Goal: Find specific page/section: Find specific page/section

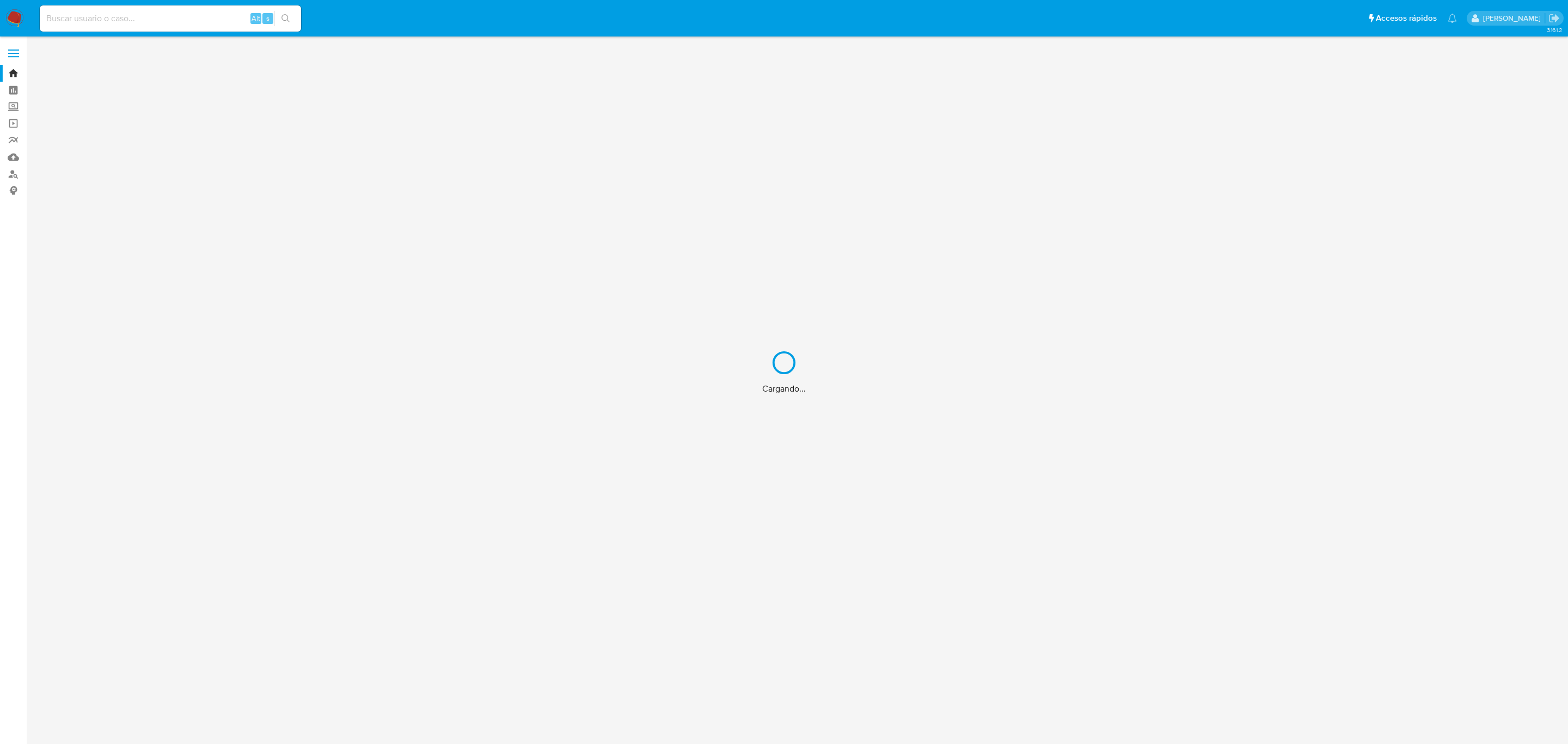
click at [114, 9] on div "Cargando..." at bounding box center [784, 372] width 1568 height 744
click at [115, 18] on div "Cargando..." at bounding box center [784, 372] width 1568 height 744
click at [115, 19] on input at bounding box center [170, 18] width 261 height 14
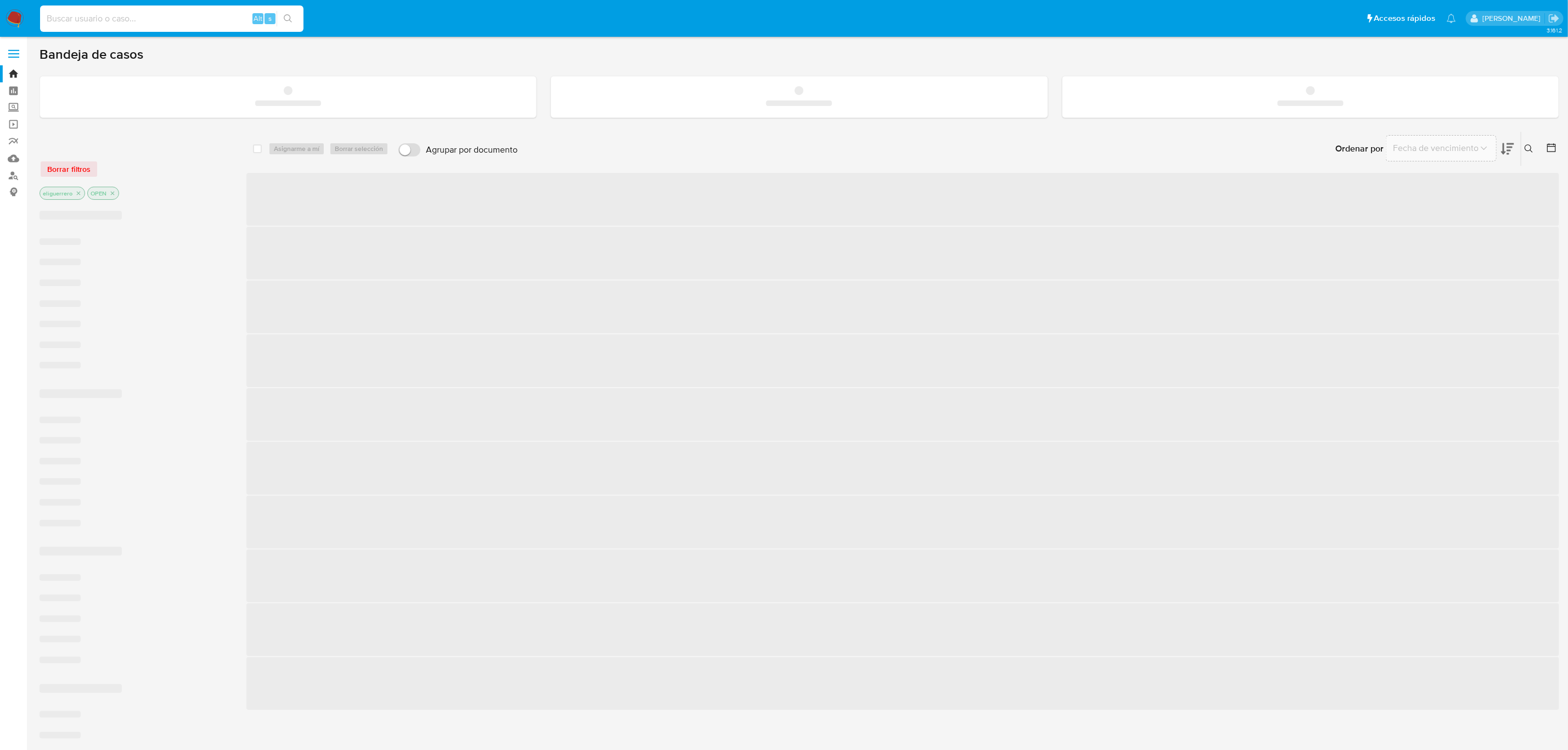
click at [122, 15] on input at bounding box center [172, 19] width 264 height 14
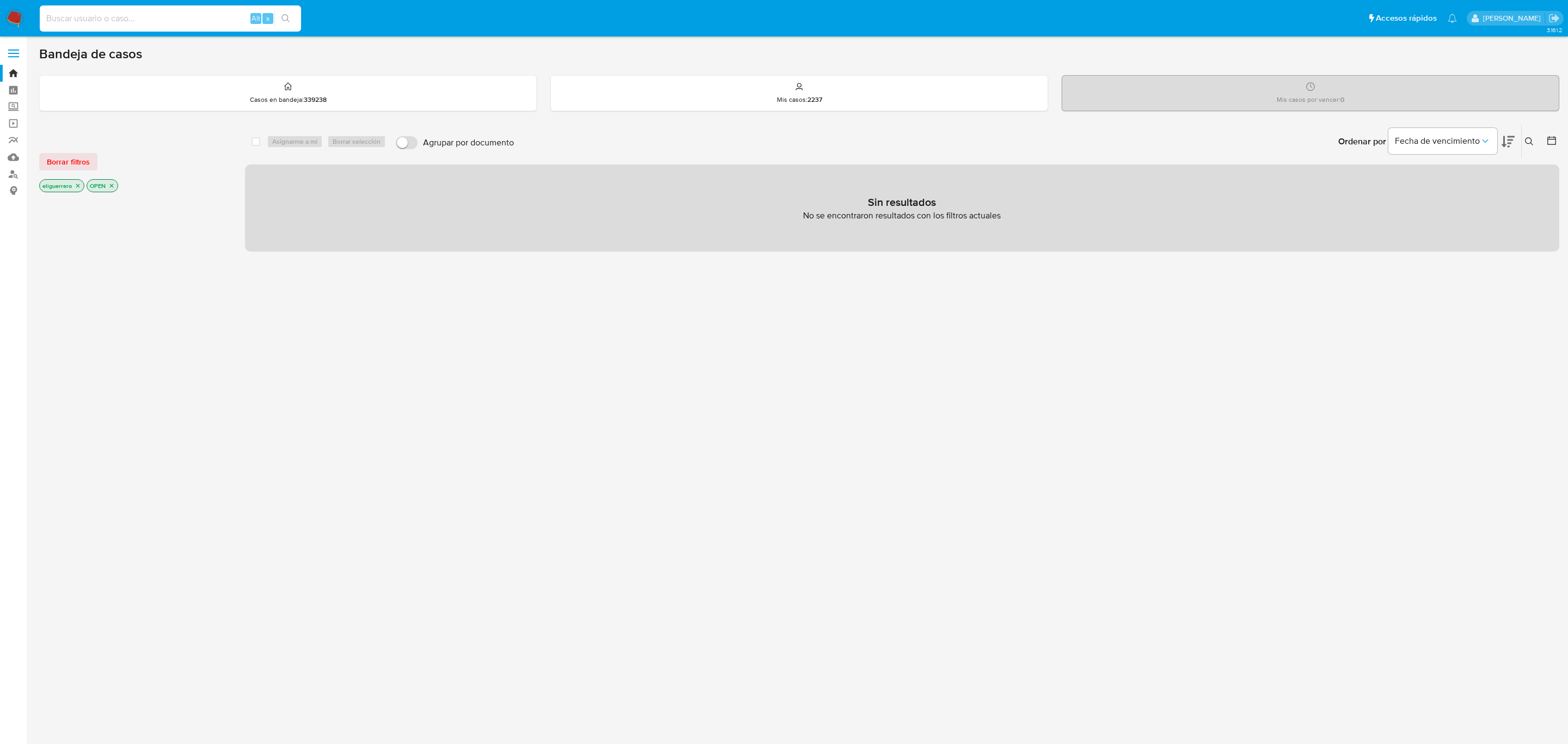
paste input "1032291247"
type input "1032291247"
click at [293, 17] on button "search-icon" at bounding box center [285, 18] width 22 height 15
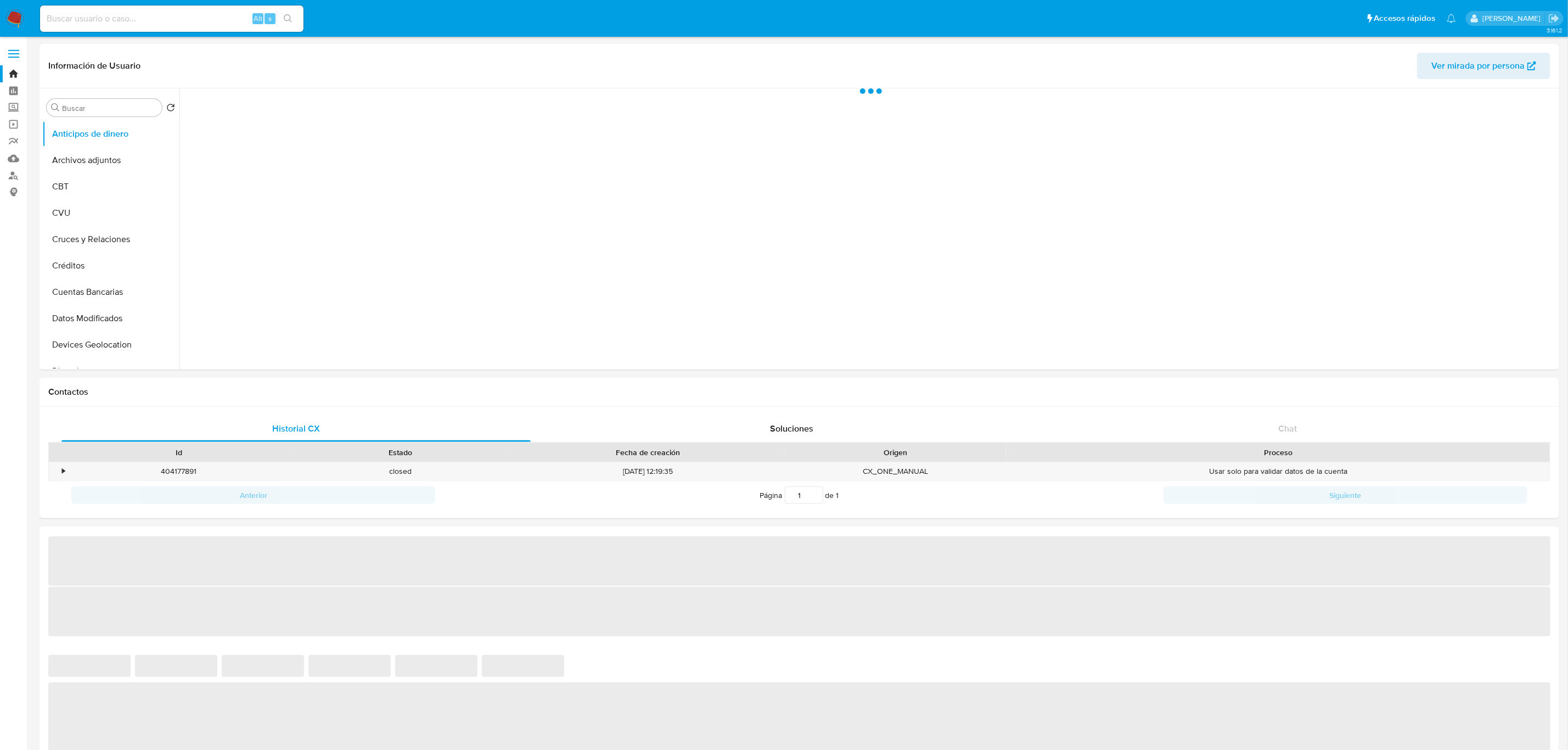
select select "10"
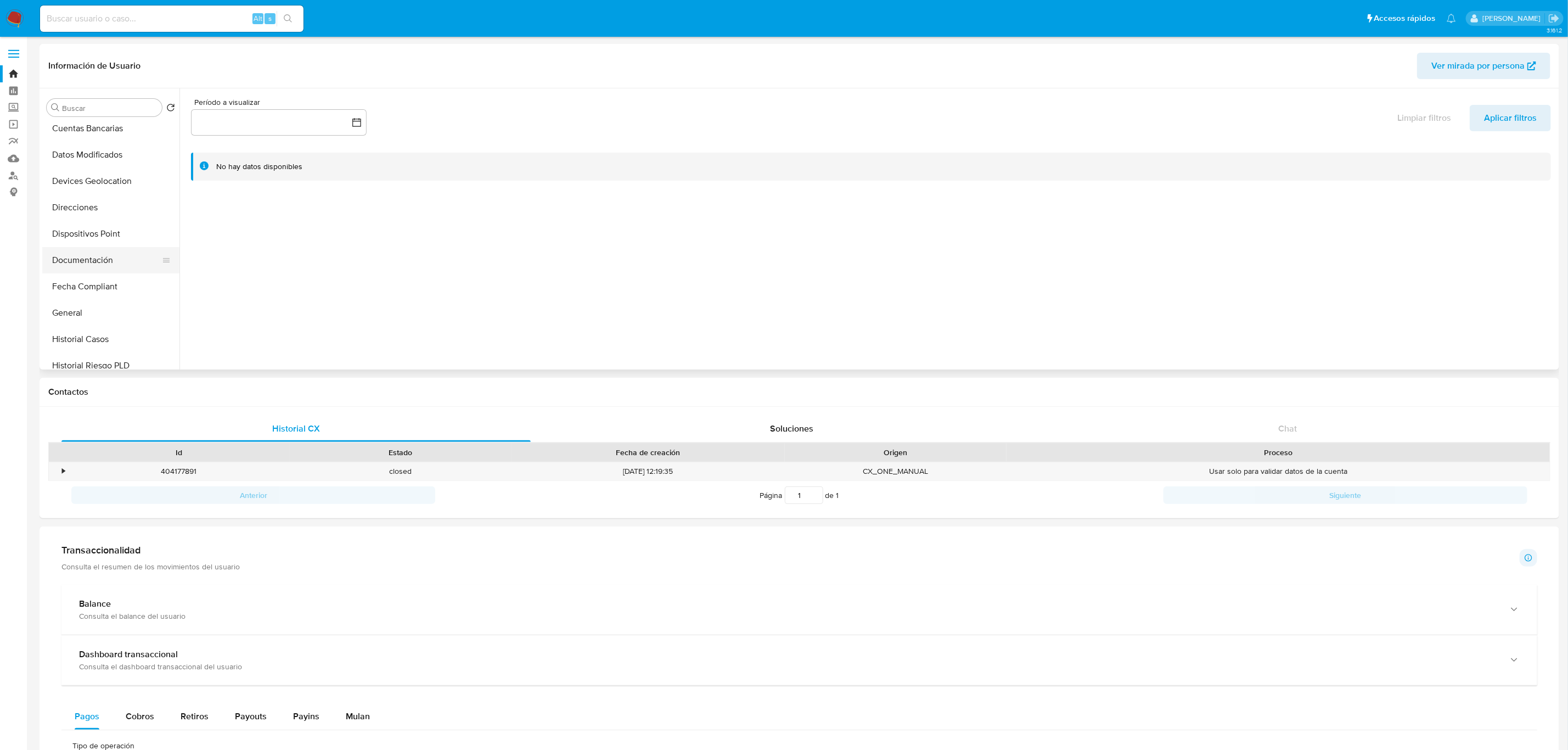
scroll to position [165, 0]
click at [126, 326] on button "Historial Casos" at bounding box center [106, 338] width 128 height 27
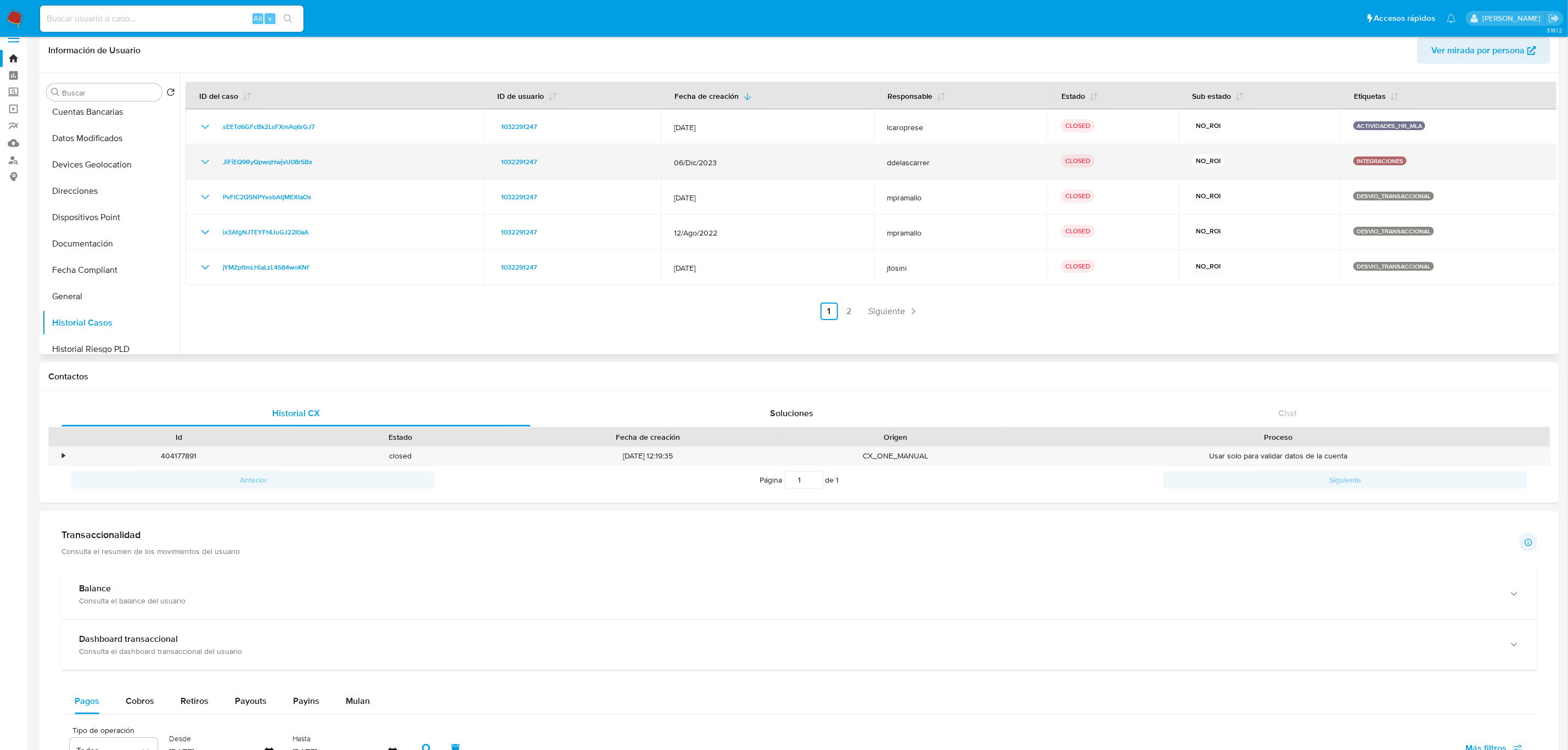
scroll to position [0, 0]
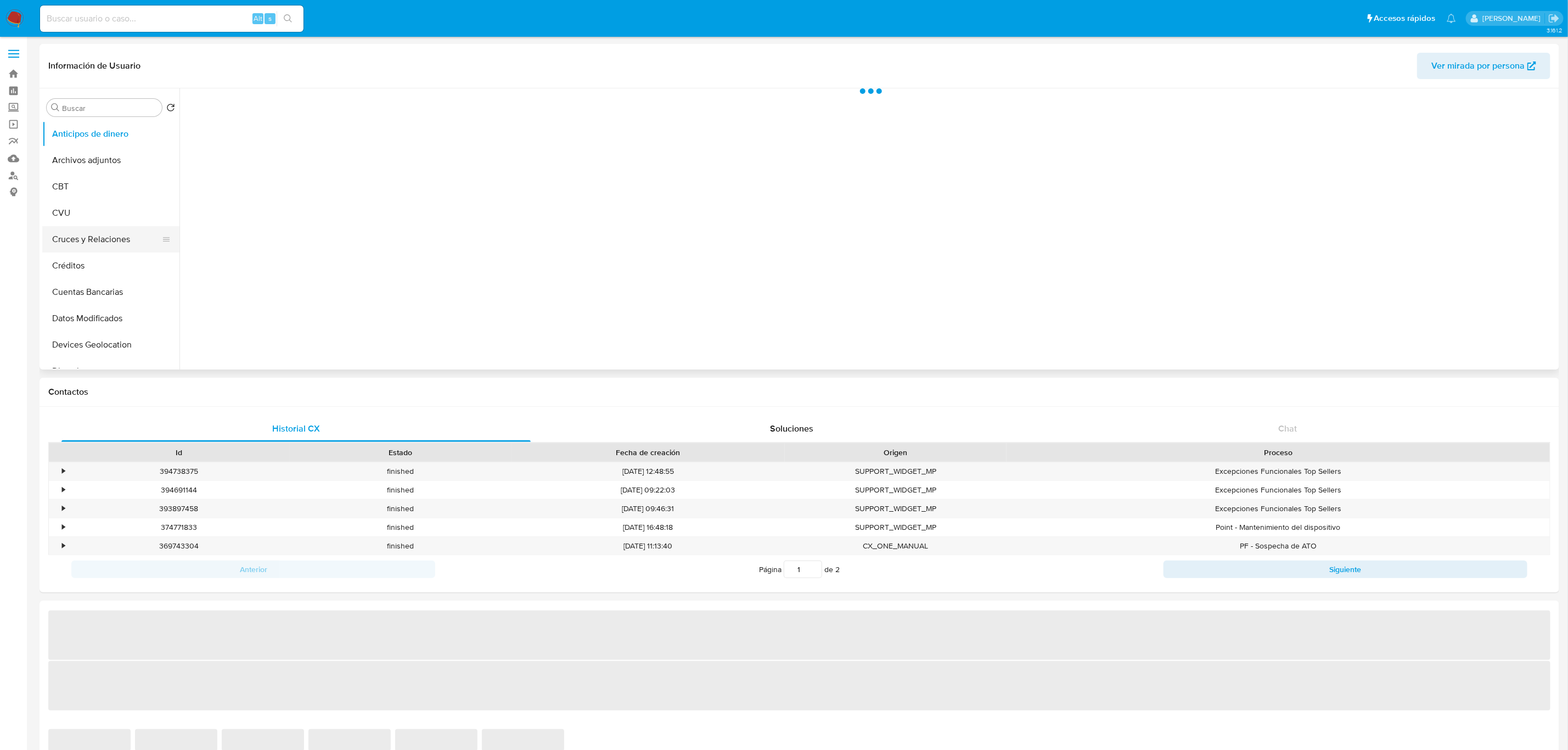
select select "10"
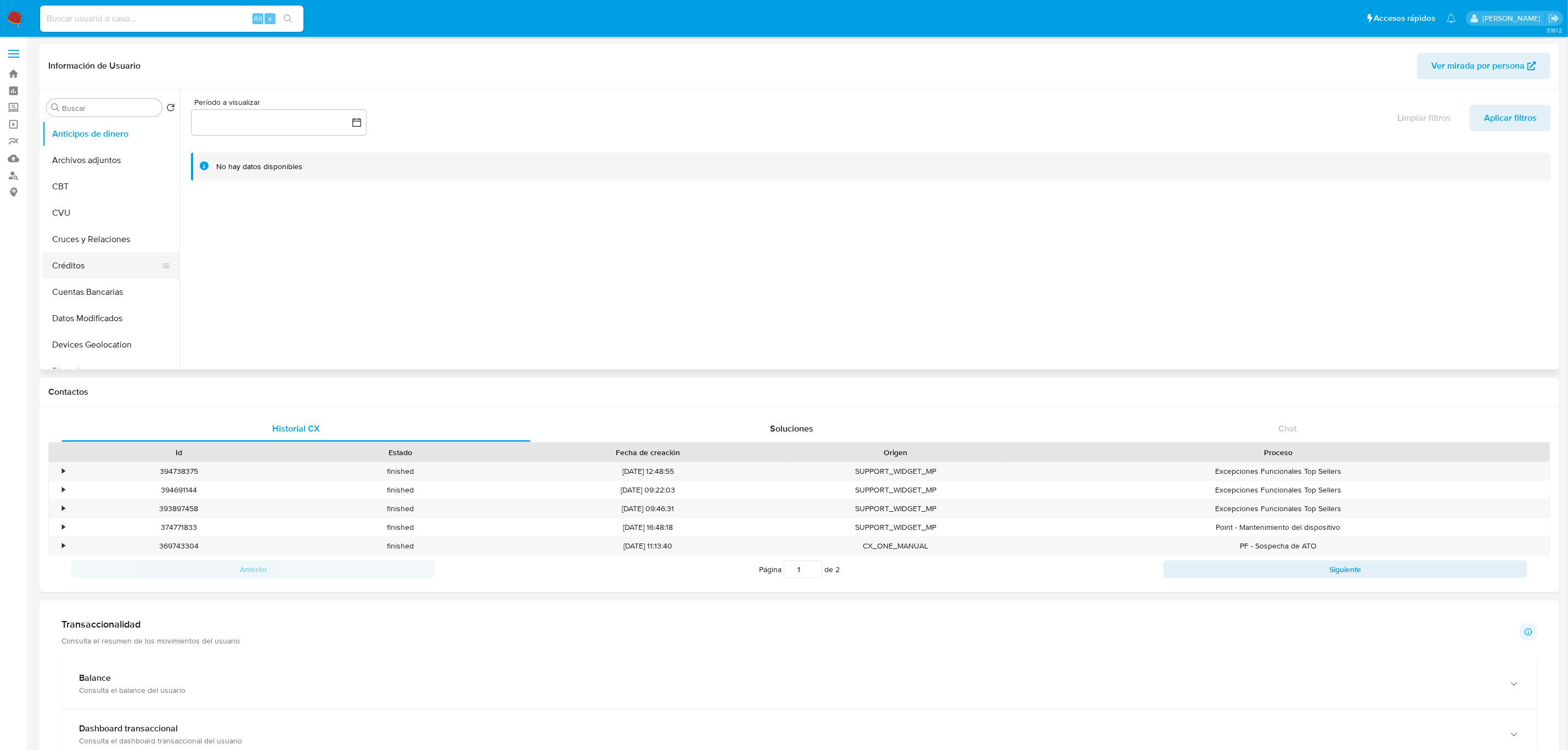
scroll to position [165, 0]
click at [99, 340] on button "Historial Casos" at bounding box center [106, 338] width 128 height 27
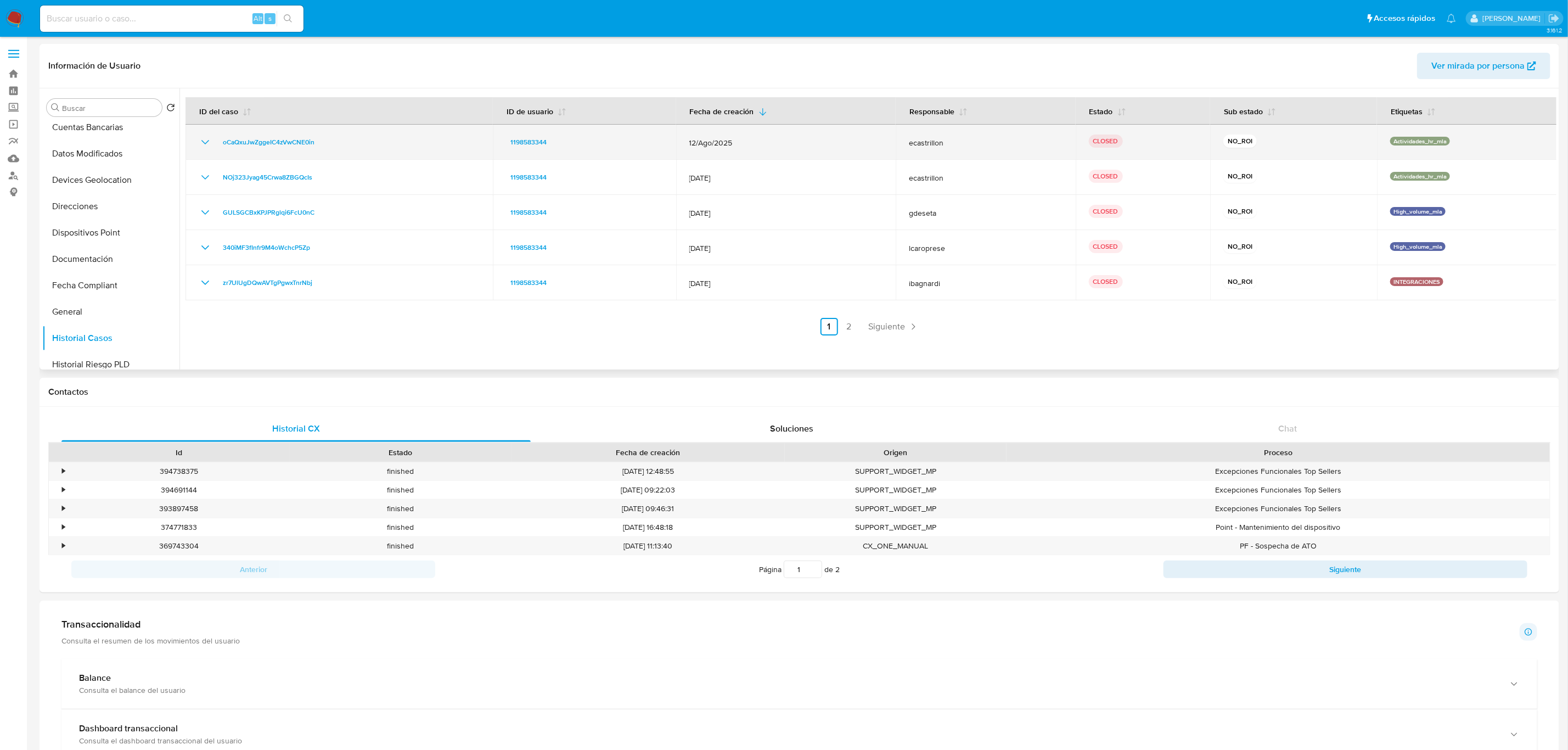
drag, startPoint x: 210, startPoint y: 142, endPoint x: 218, endPoint y: 142, distance: 8.0
click at [210, 142] on icon "Mostrar/Ocultar" at bounding box center [205, 142] width 13 height 13
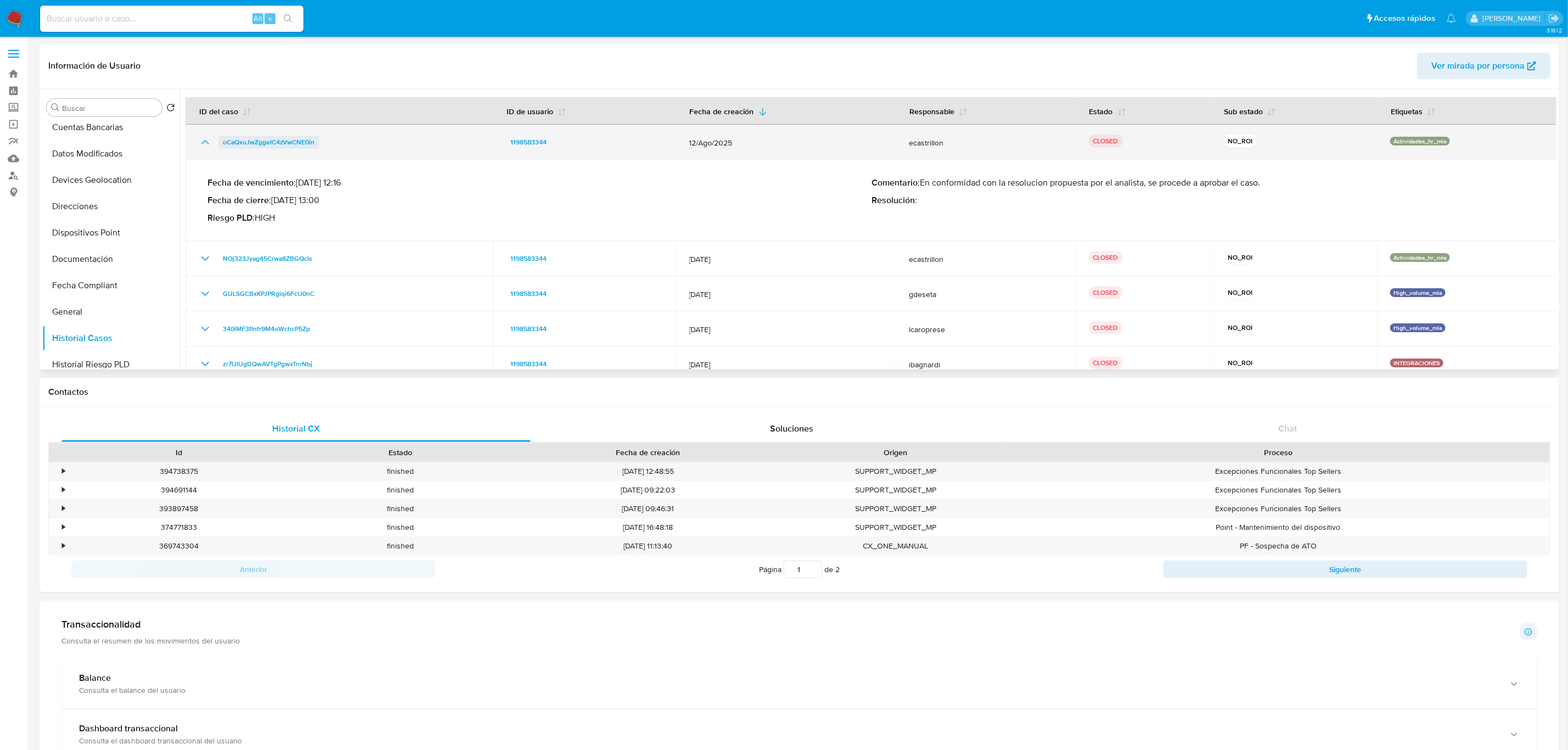
click at [295, 142] on span "oCaQxuJwZggeIC4zVwCNE0in" at bounding box center [269, 142] width 92 height 13
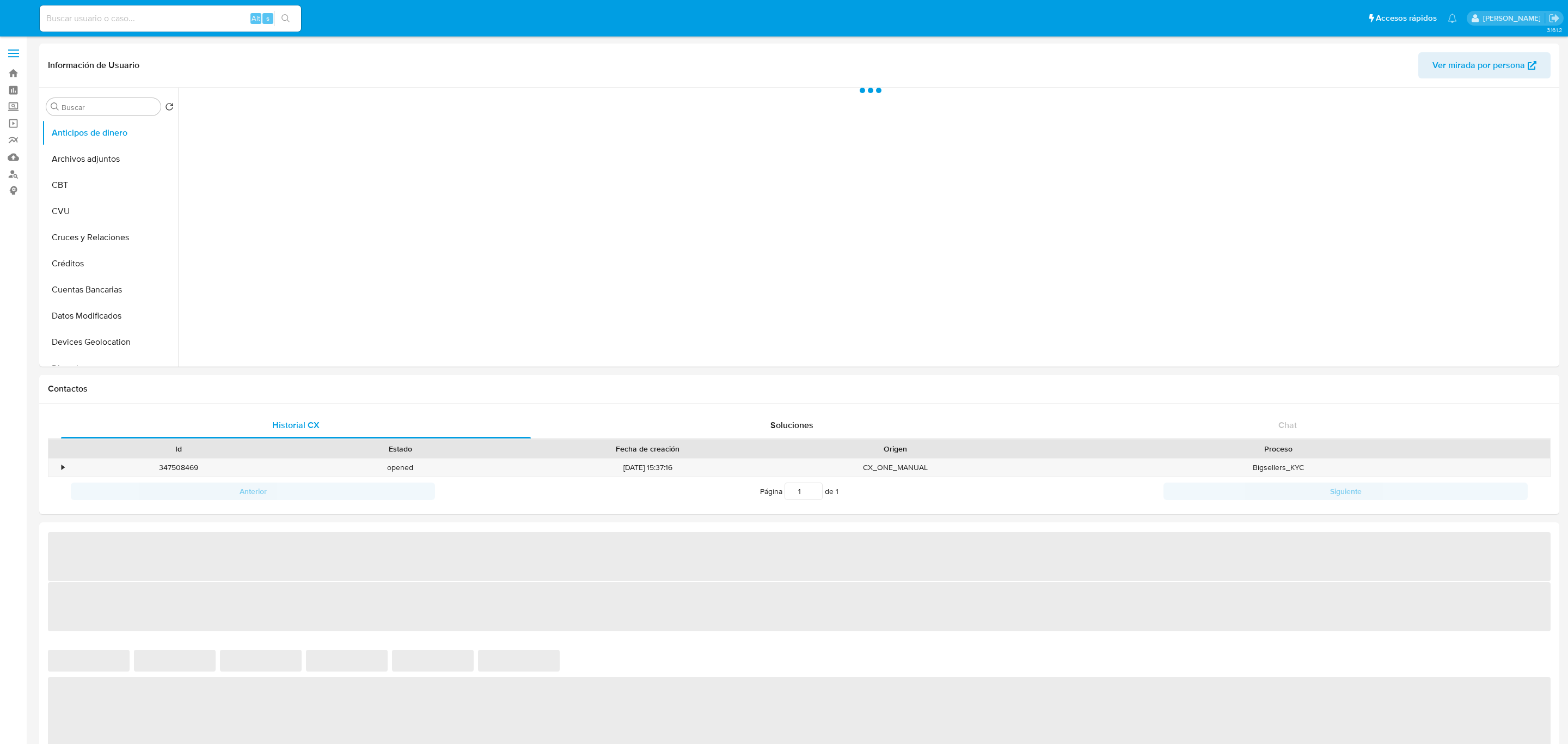
select select "10"
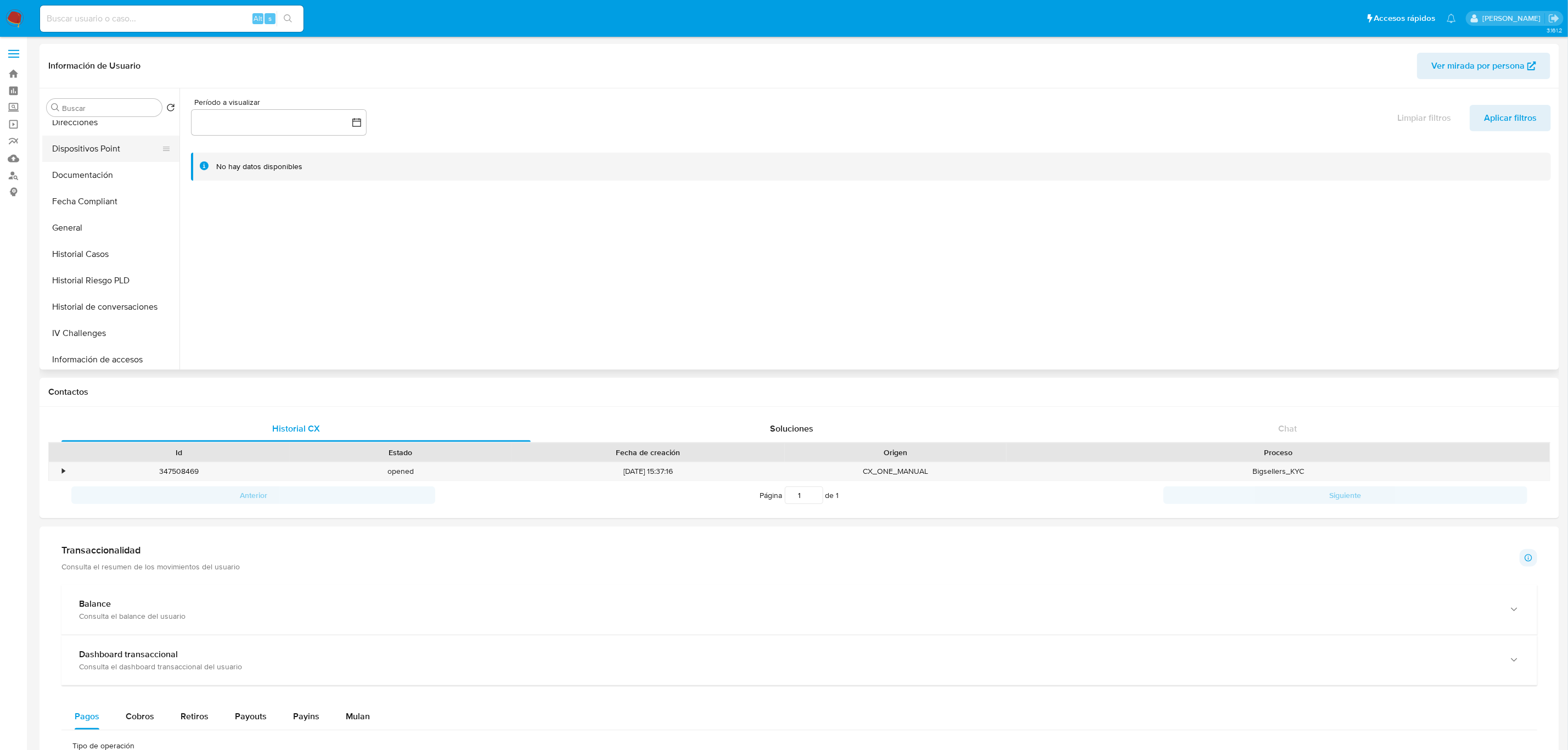
scroll to position [329, 0]
click at [110, 173] on button "Historial Casos" at bounding box center [106, 173] width 128 height 27
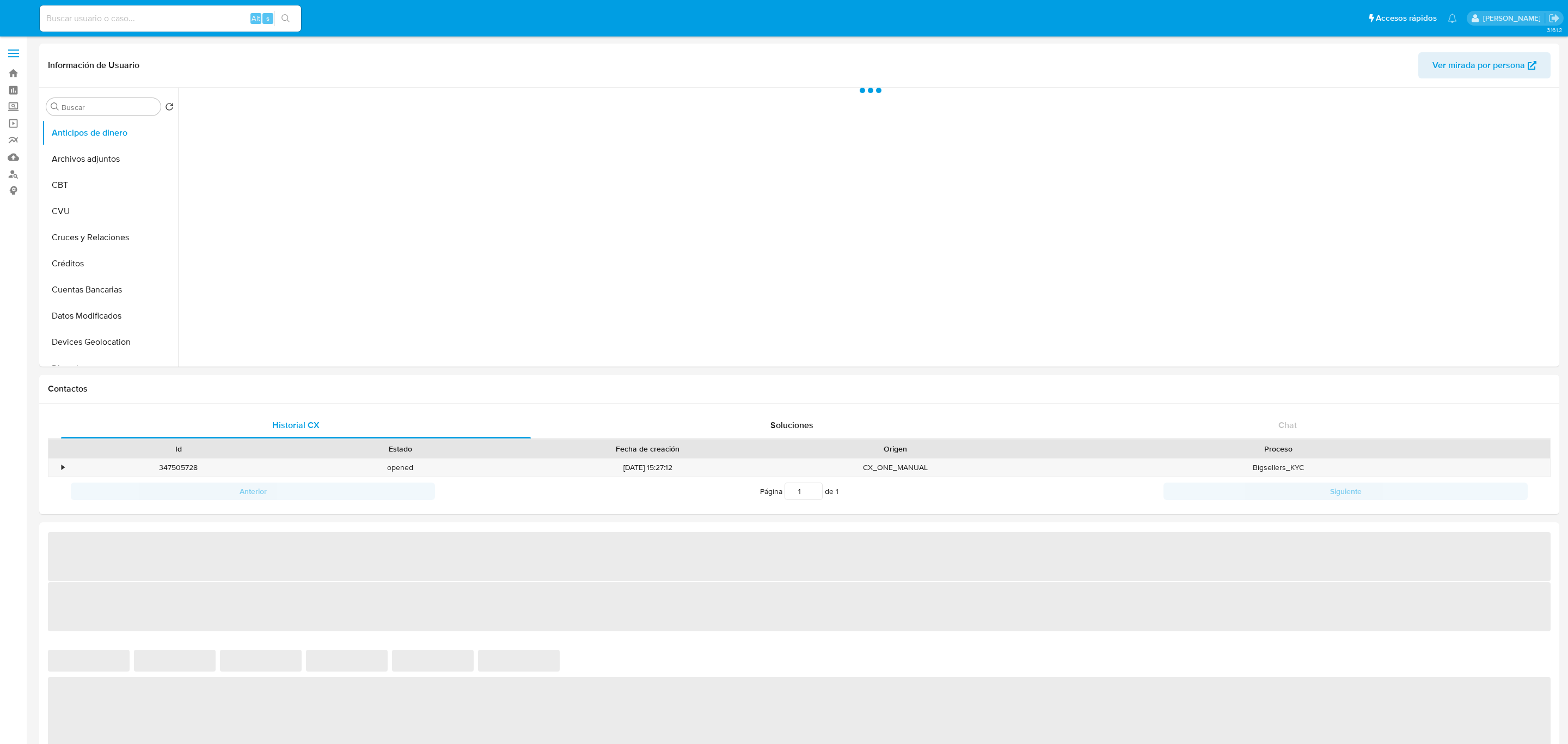
select select "10"
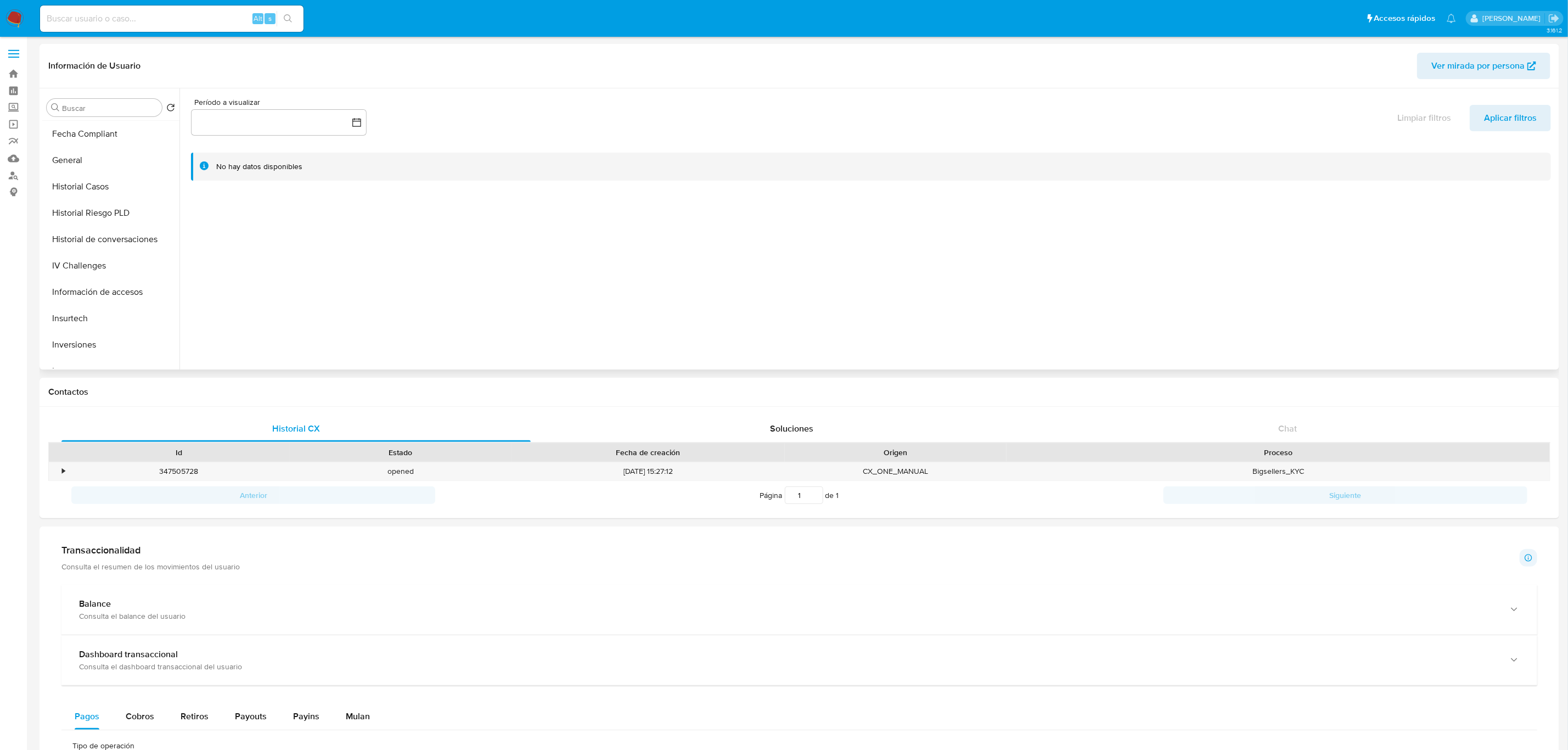
scroll to position [329, 0]
click at [108, 172] on button "Historial Casos" at bounding box center [106, 173] width 128 height 27
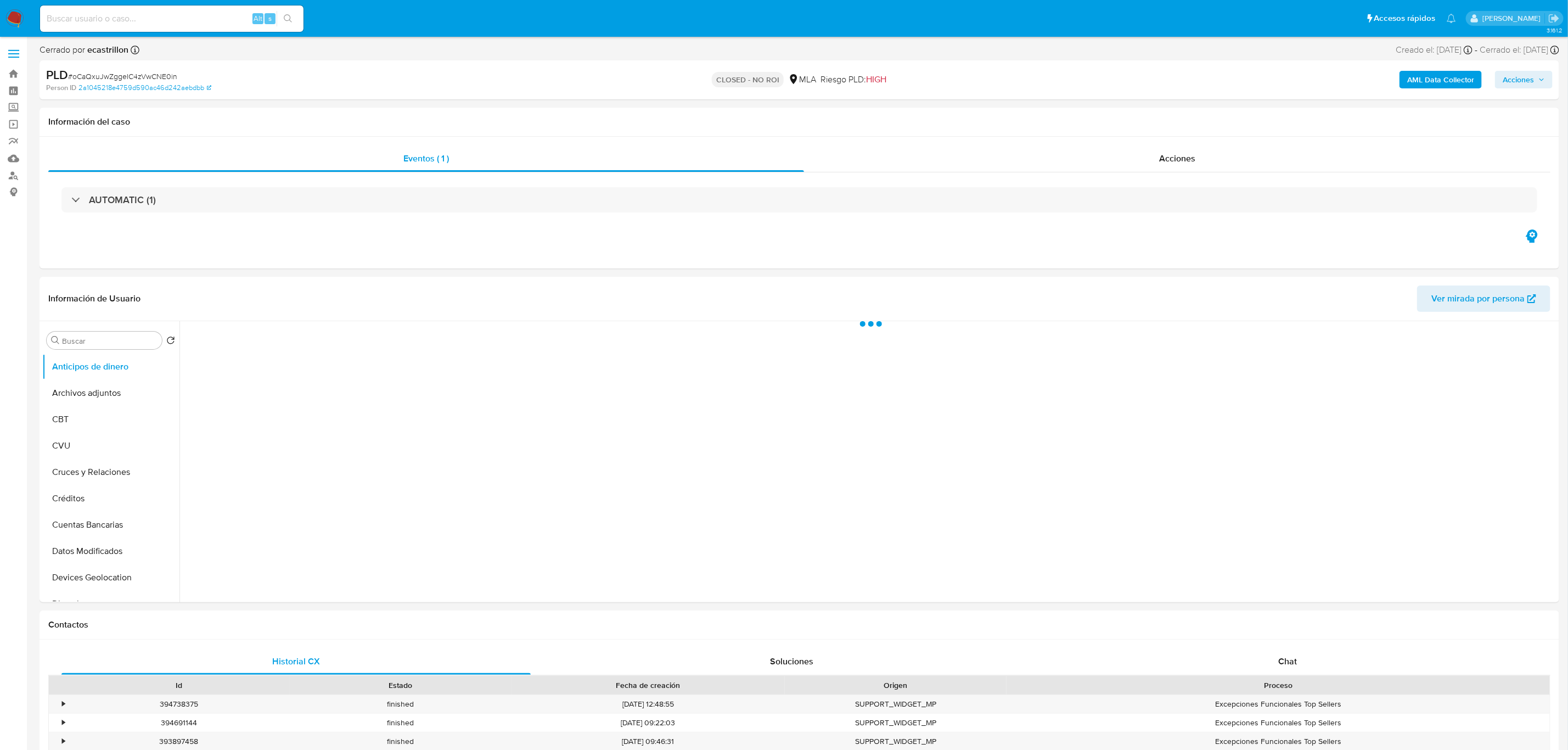
select select "10"
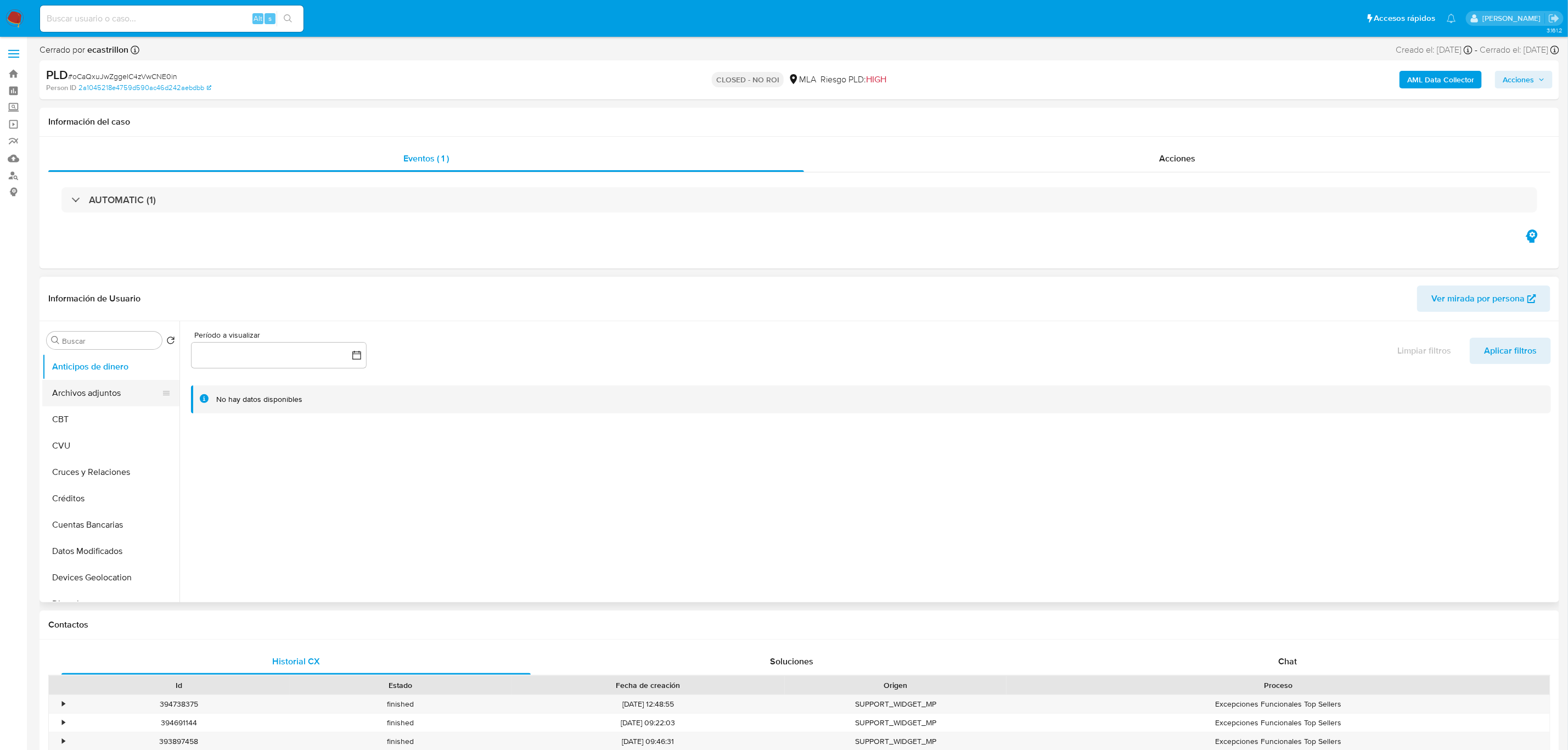
click at [116, 383] on button "Archivos adjuntos" at bounding box center [106, 393] width 128 height 27
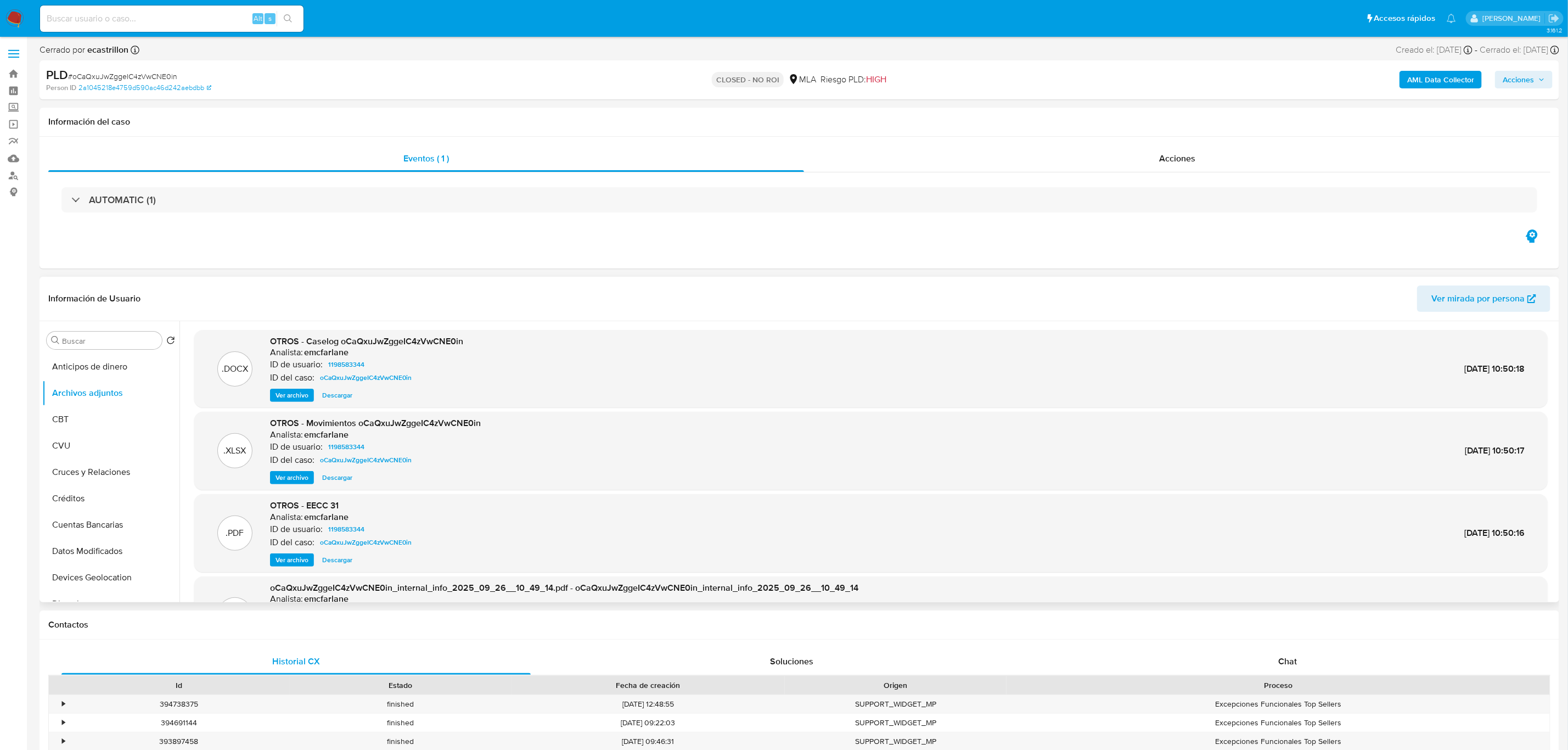
click at [293, 397] on span "Ver archivo" at bounding box center [292, 395] width 33 height 11
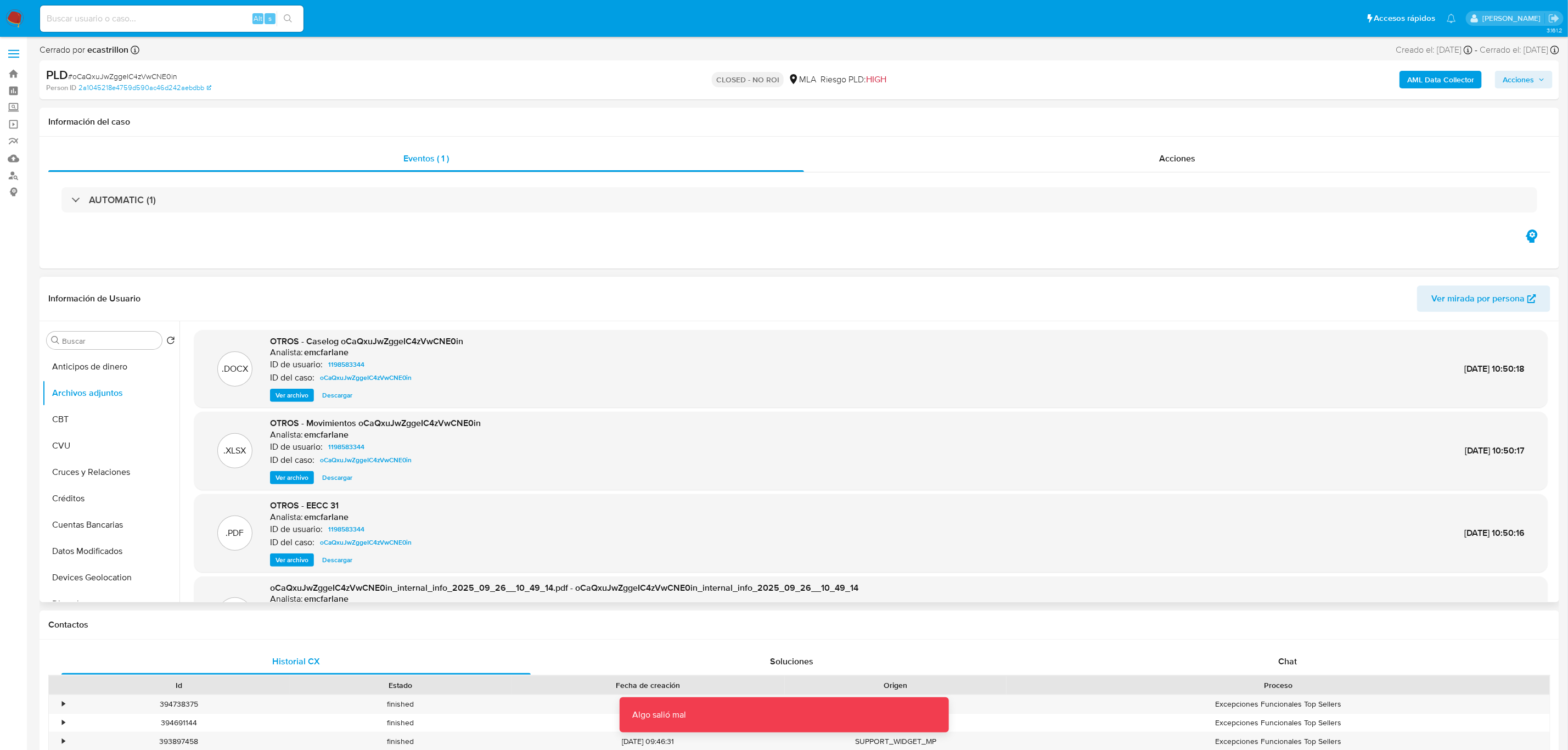
click at [302, 393] on span "Ver archivo" at bounding box center [292, 395] width 33 height 11
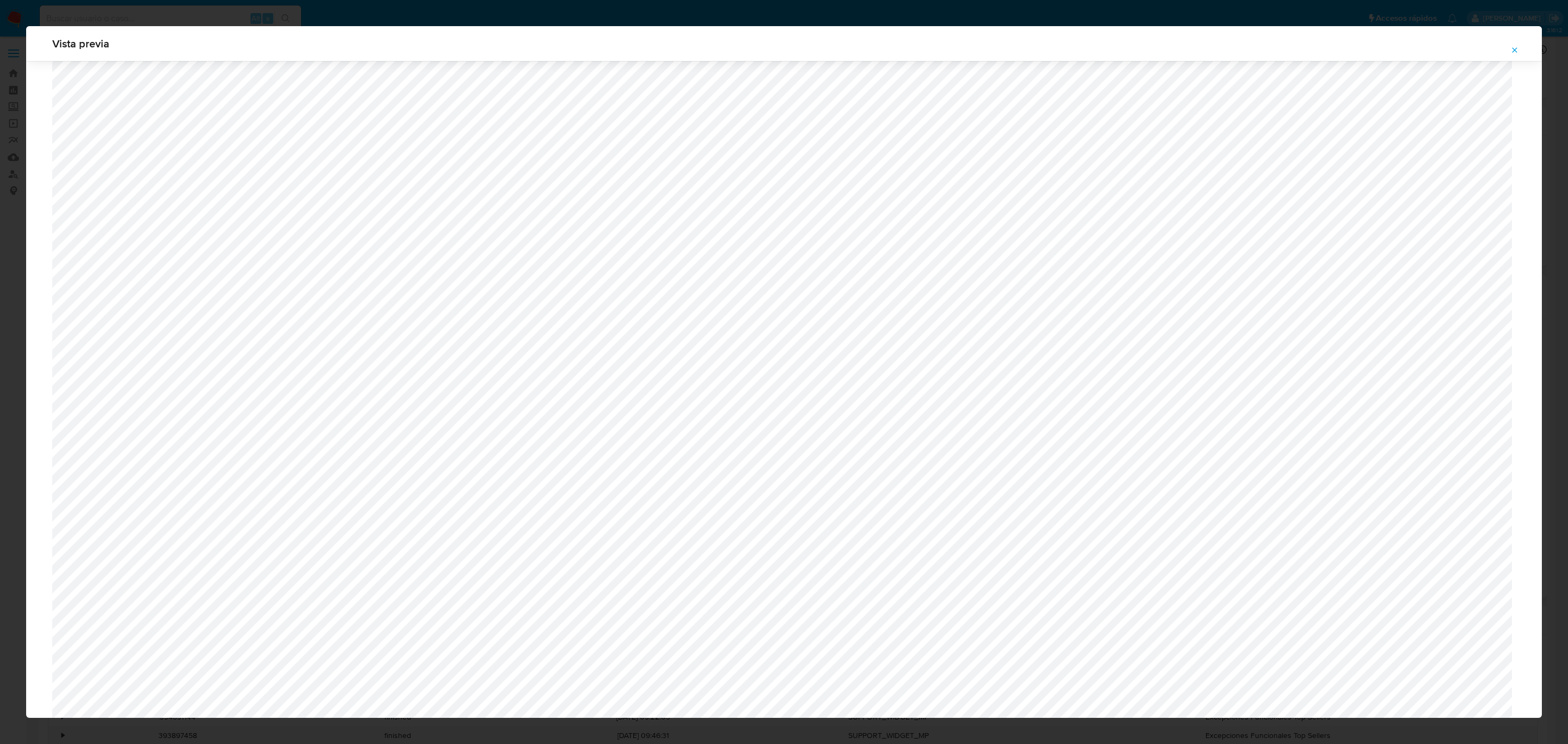
scroll to position [635, 0]
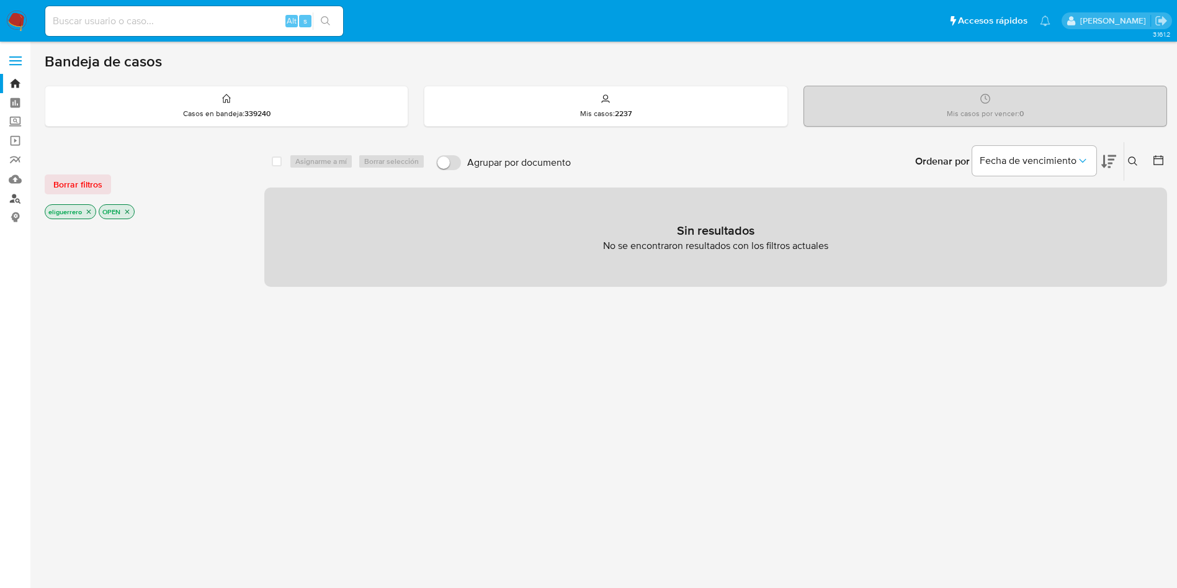
click at [20, 201] on link "Buscador de personas" at bounding box center [74, 198] width 148 height 19
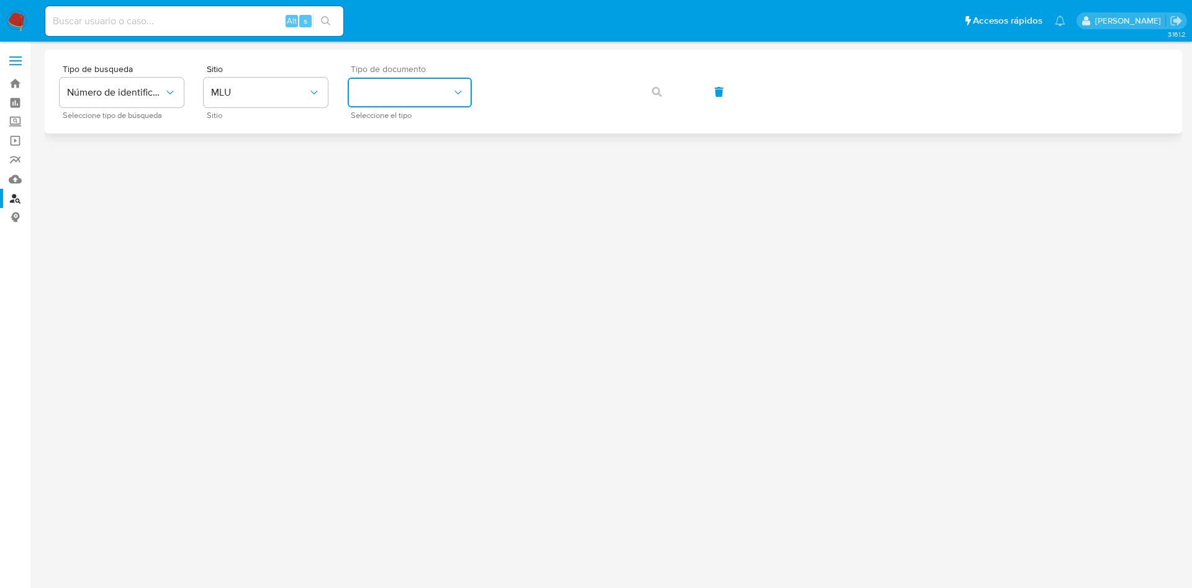
click at [457, 99] on button "identificationType" at bounding box center [410, 93] width 124 height 30
click at [231, 98] on span "MLU" at bounding box center [259, 92] width 97 height 12
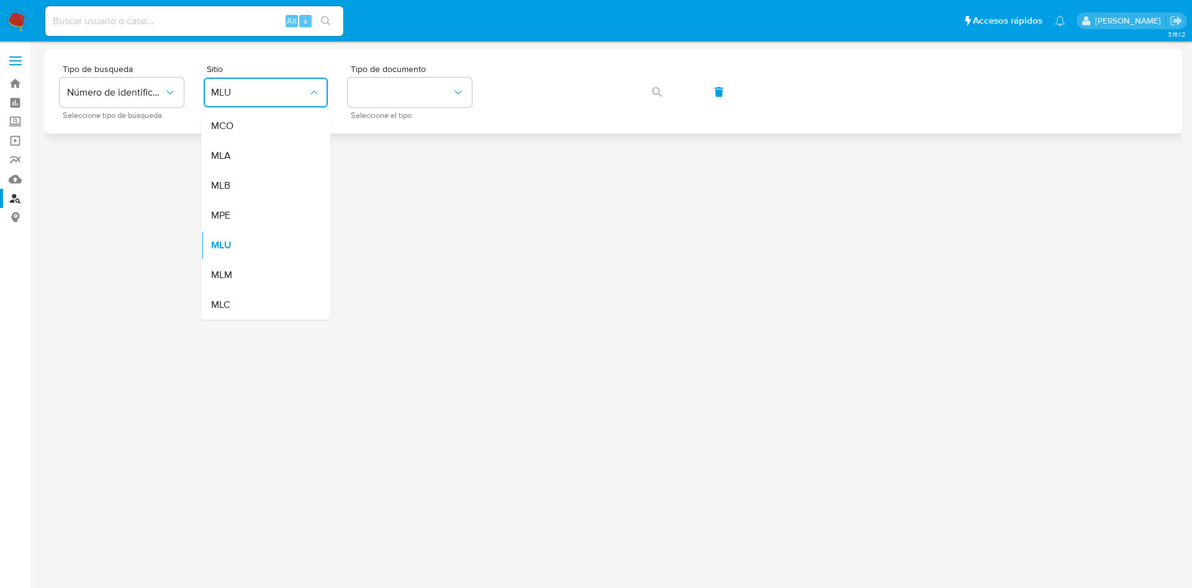
click at [253, 151] on div "MLA" at bounding box center [262, 156] width 102 height 30
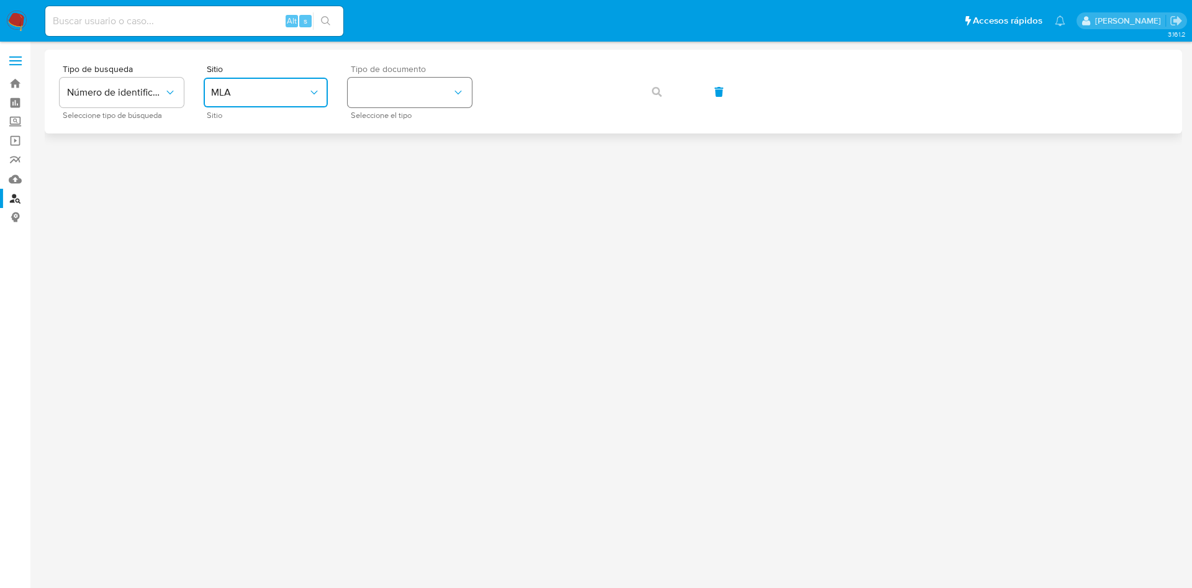
click at [408, 84] on button "identificationType" at bounding box center [410, 93] width 124 height 30
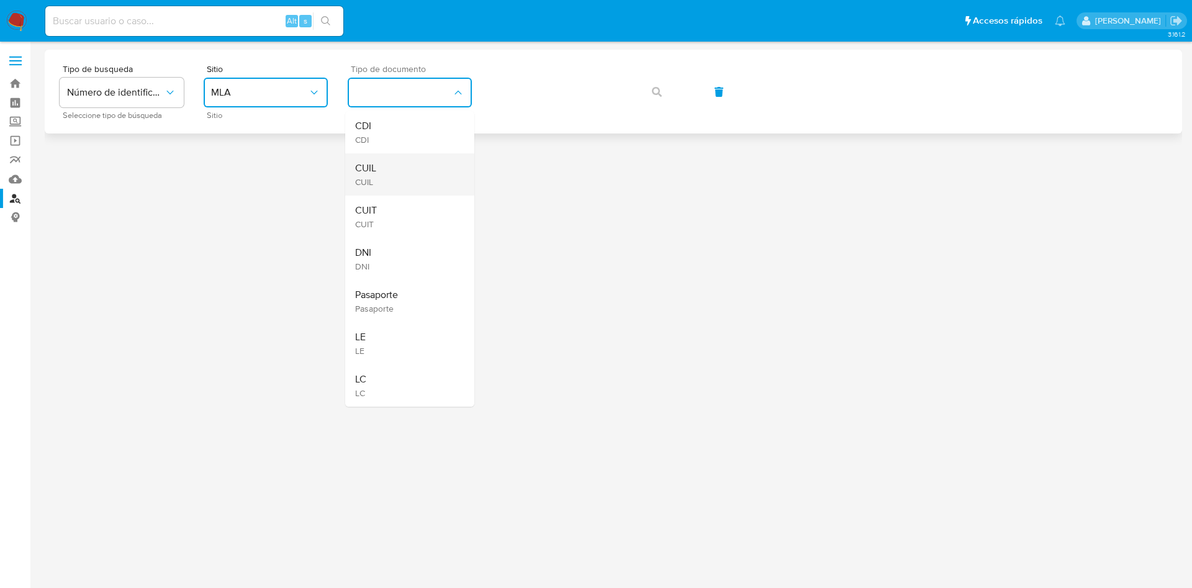
click at [416, 175] on div "CUIL CUIL" at bounding box center [406, 174] width 102 height 42
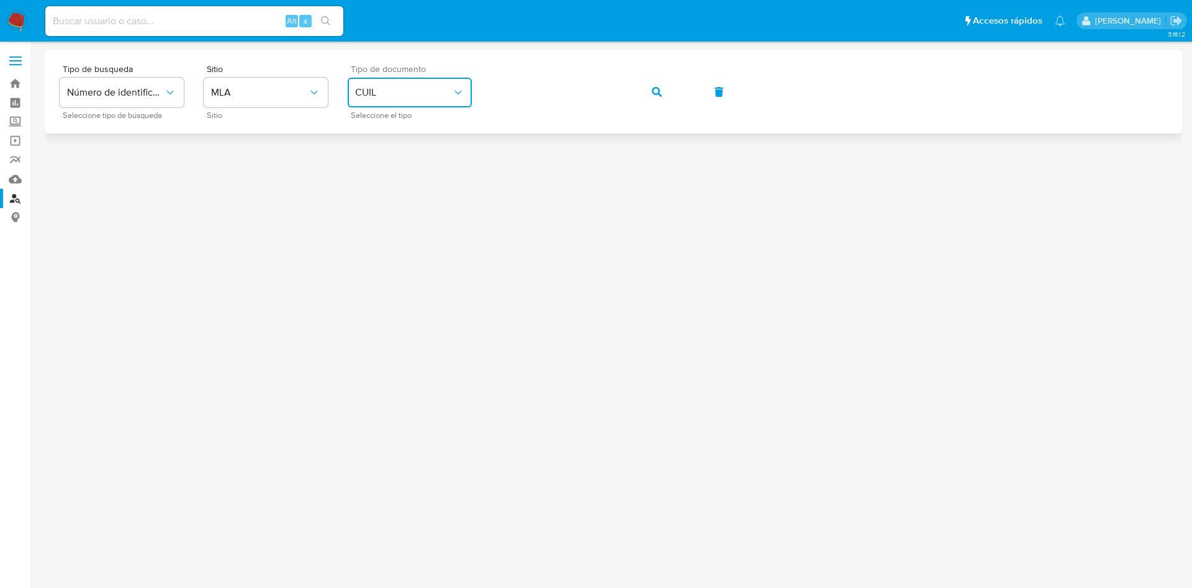
click at [649, 91] on button "button" at bounding box center [656, 92] width 42 height 30
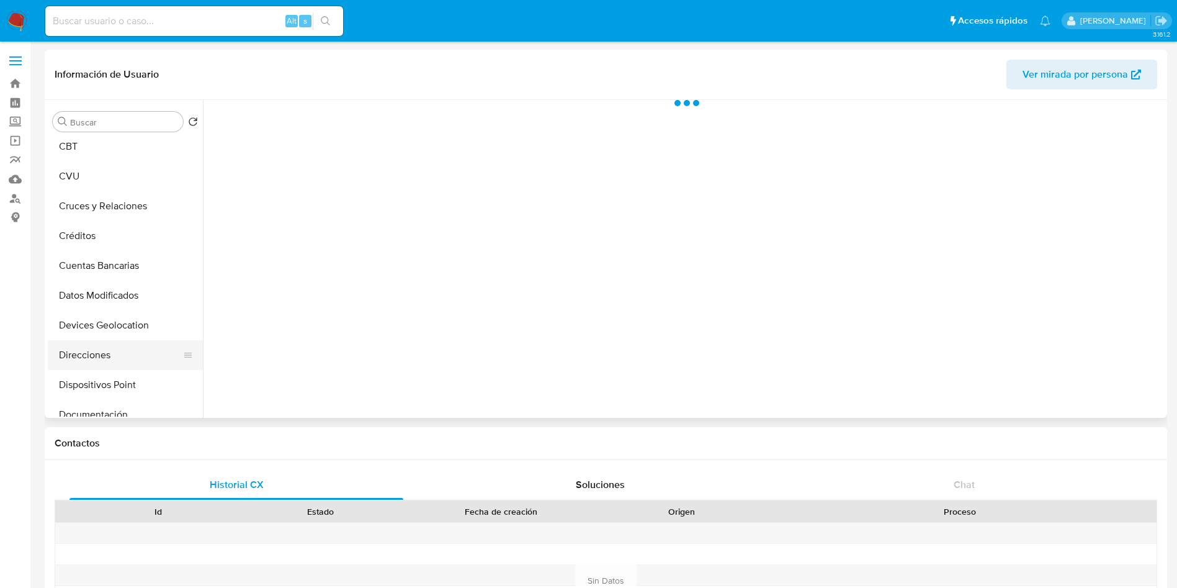
scroll to position [186, 0]
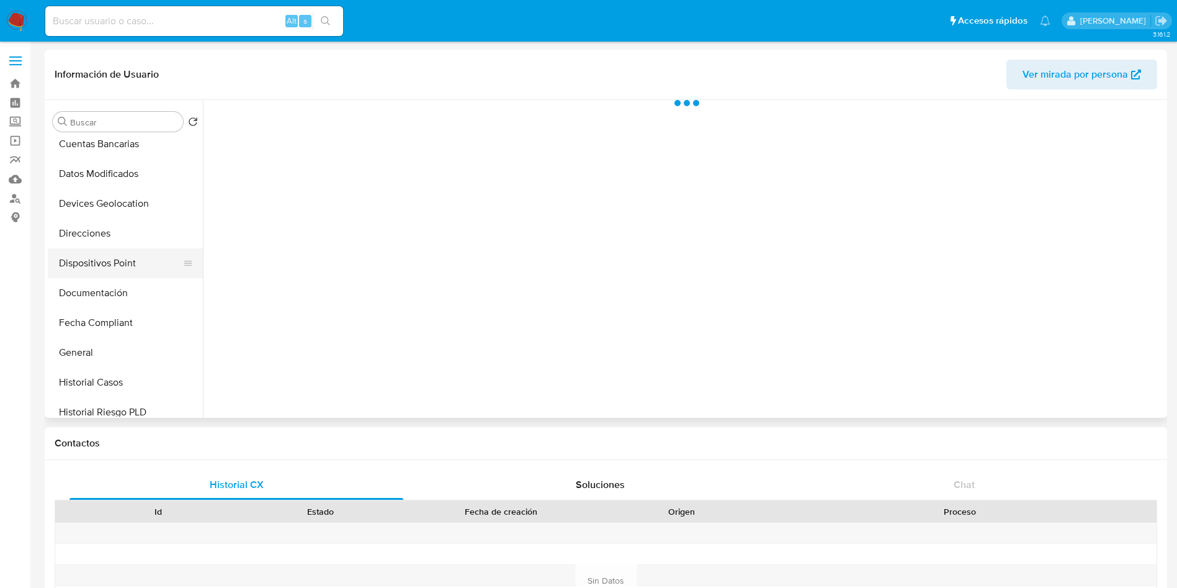
select select "10"
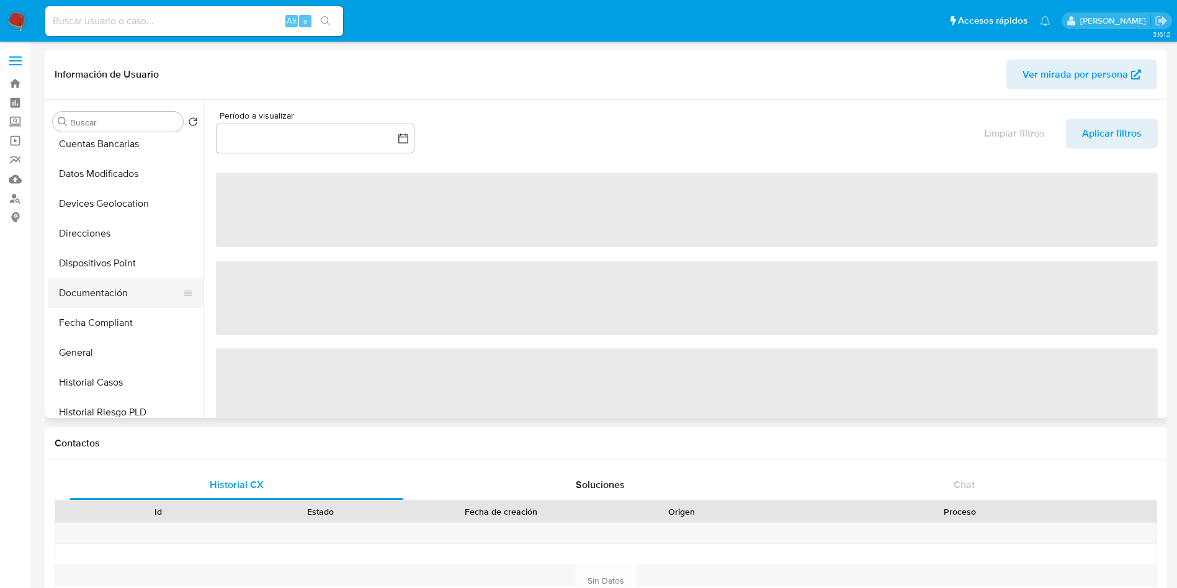
click at [85, 294] on button "Documentación" at bounding box center [120, 293] width 145 height 30
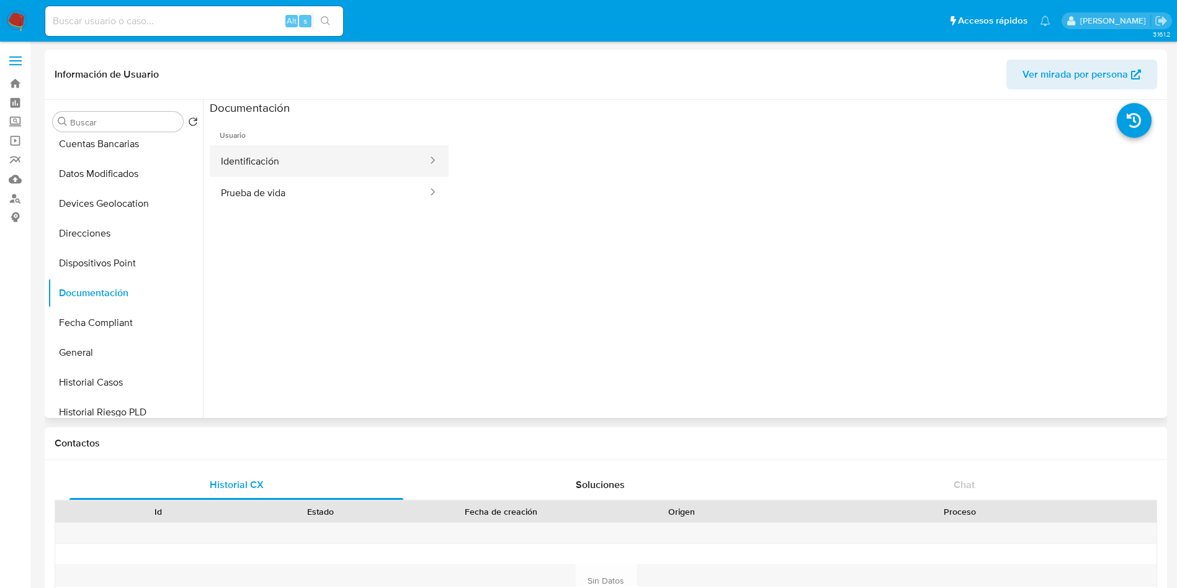
click at [303, 159] on button "Identificación" at bounding box center [319, 161] width 219 height 32
